Goal: Task Accomplishment & Management: Manage account settings

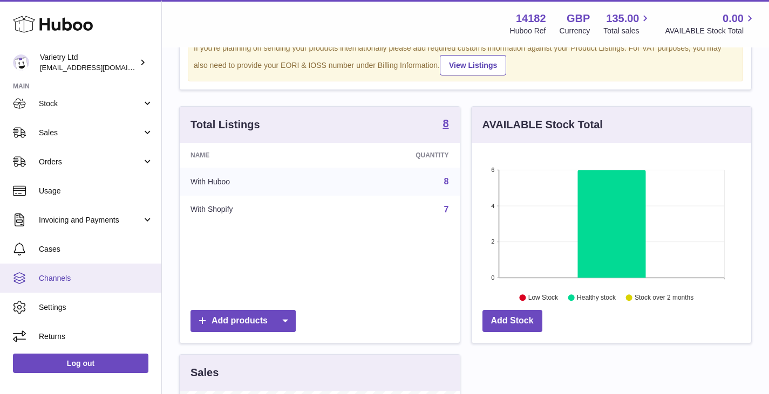
scroll to position [270, 0]
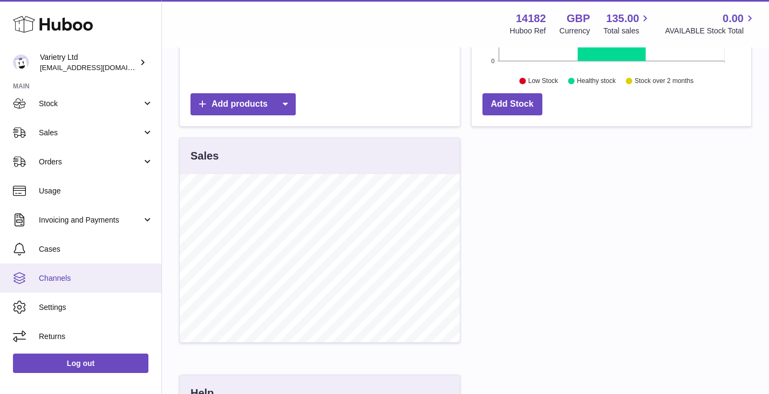
click at [58, 283] on span "Channels" at bounding box center [96, 279] width 114 height 10
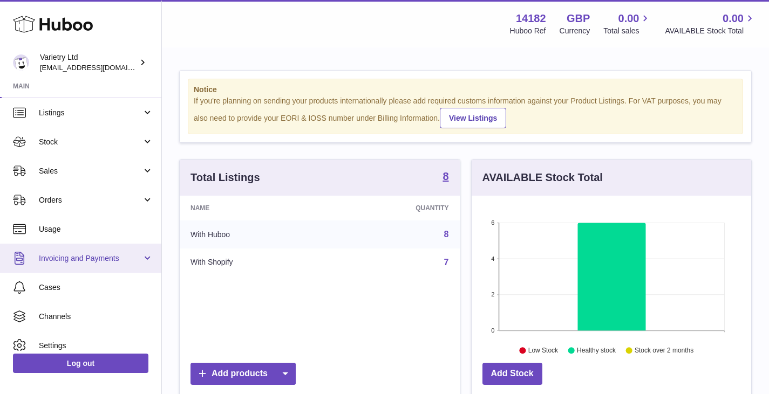
scroll to position [66, 0]
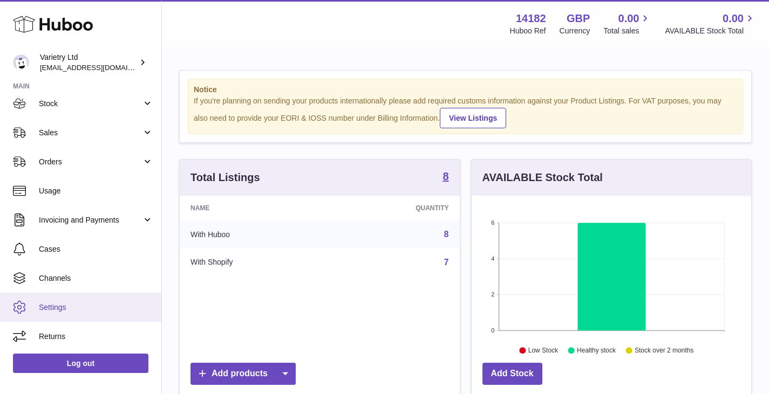
click at [52, 308] on span "Settings" at bounding box center [96, 308] width 114 height 10
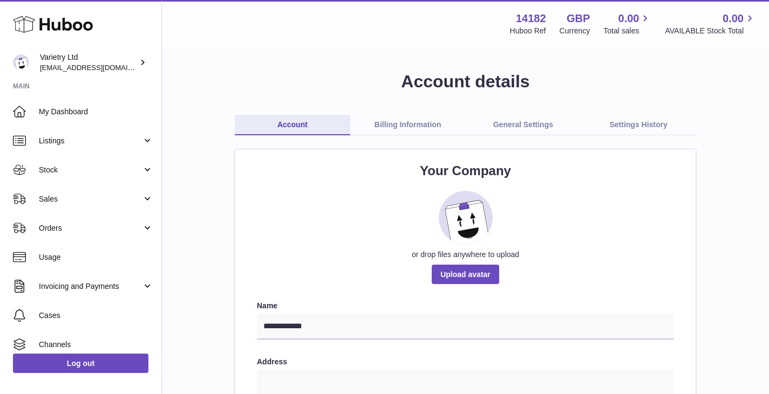
click at [532, 127] on link "General Settings" at bounding box center [523, 125] width 115 height 21
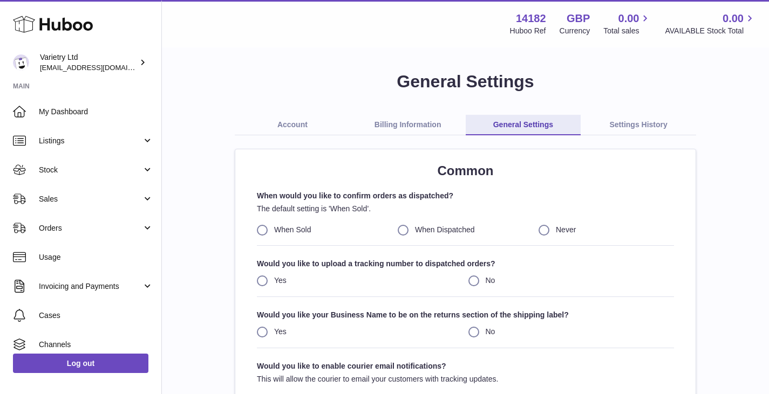
click at [407, 125] on link "Billing Information" at bounding box center [407, 125] width 115 height 21
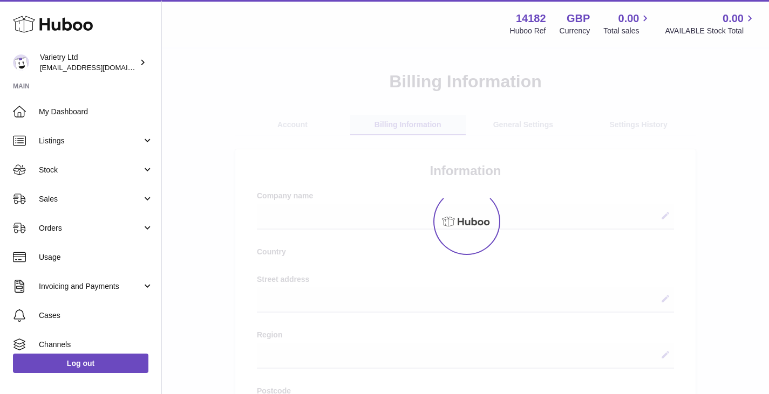
select select
